Goal: Entertainment & Leisure: Consume media (video, audio)

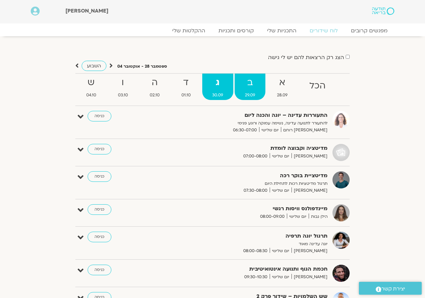
click at [249, 86] on strong "ב" at bounding box center [249, 82] width 31 height 15
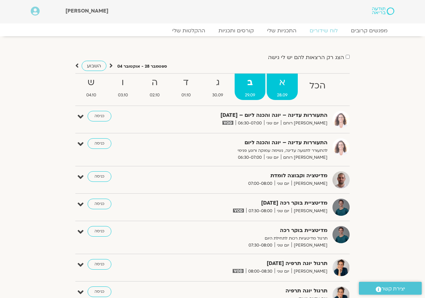
click at [287, 85] on strong "א" at bounding box center [281, 82] width 31 height 15
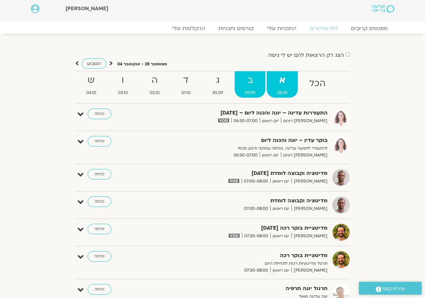
scroll to position [3, 0]
click at [254, 90] on span "29.09" at bounding box center [249, 92] width 31 height 7
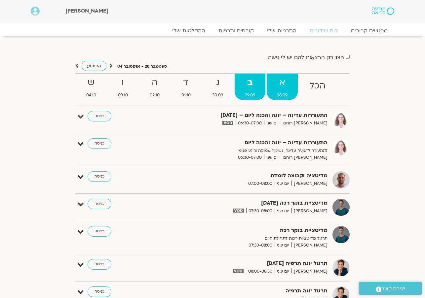
scroll to position [0, 0]
click at [281, 87] on strong "א" at bounding box center [281, 82] width 31 height 15
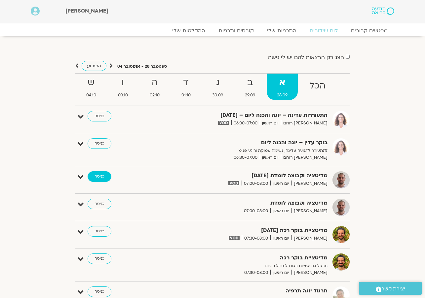
click at [99, 175] on link "כניסה" at bounding box center [99, 176] width 24 height 11
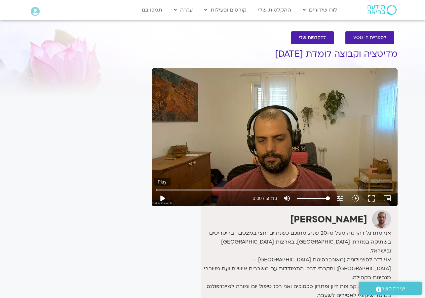
click at [161, 197] on button "play_arrow" at bounding box center [162, 198] width 16 height 16
type input "31.6988345836435"
